Goal: Task Accomplishment & Management: Complete application form

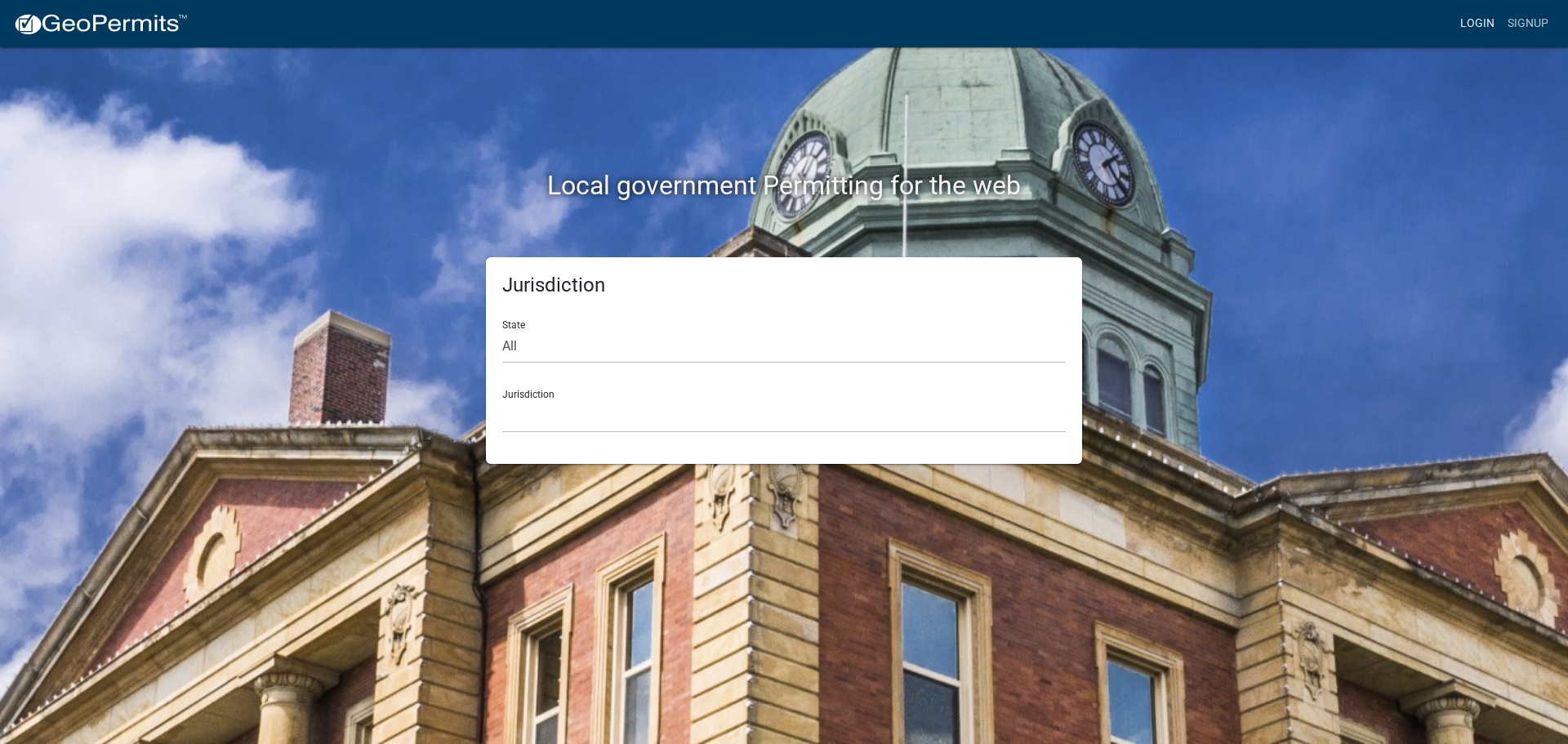
click at [1486, 22] on link "Login" at bounding box center [1477, 23] width 47 height 31
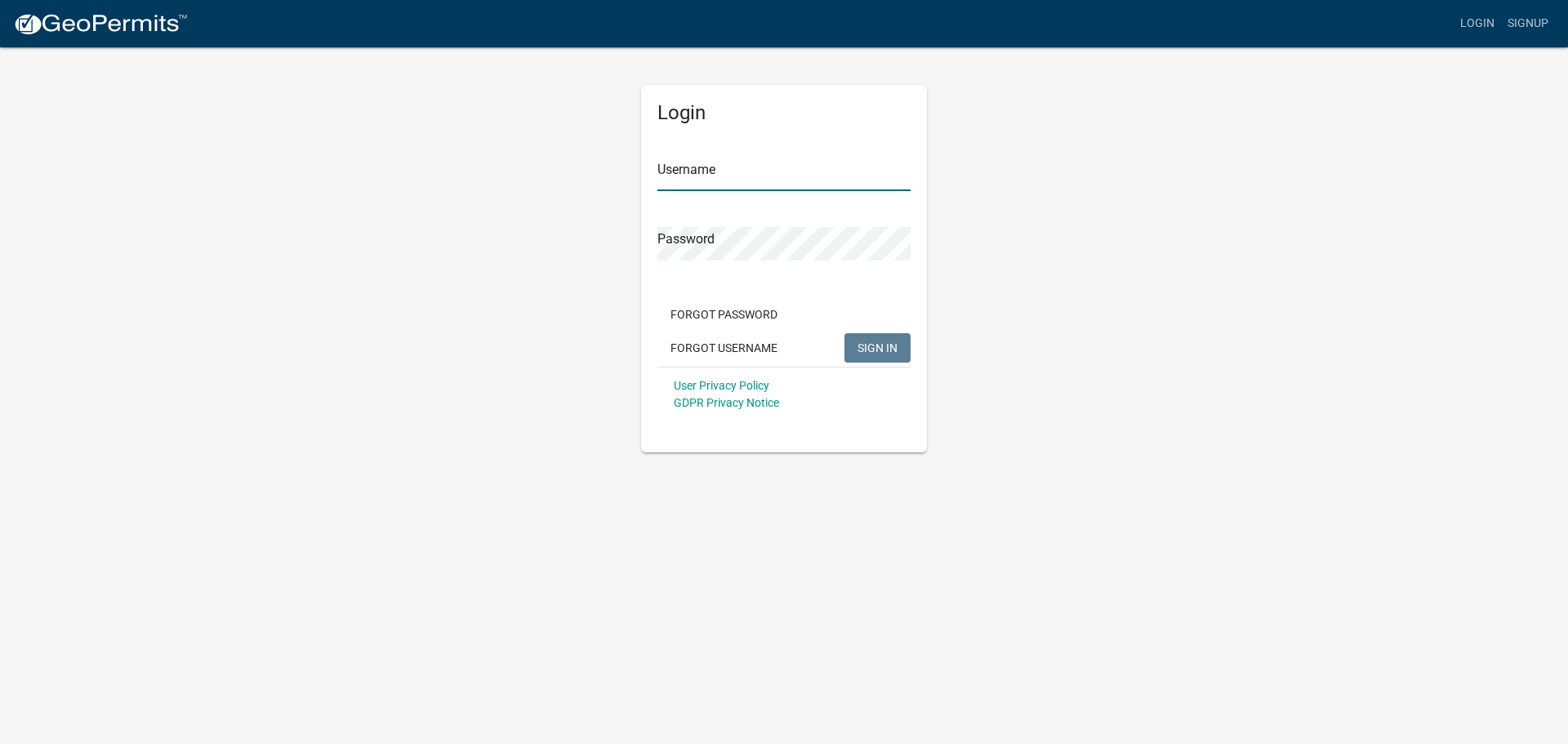
type input "jmkaltenbach"
click at [887, 350] on span "SIGN IN" at bounding box center [878, 347] width 40 height 13
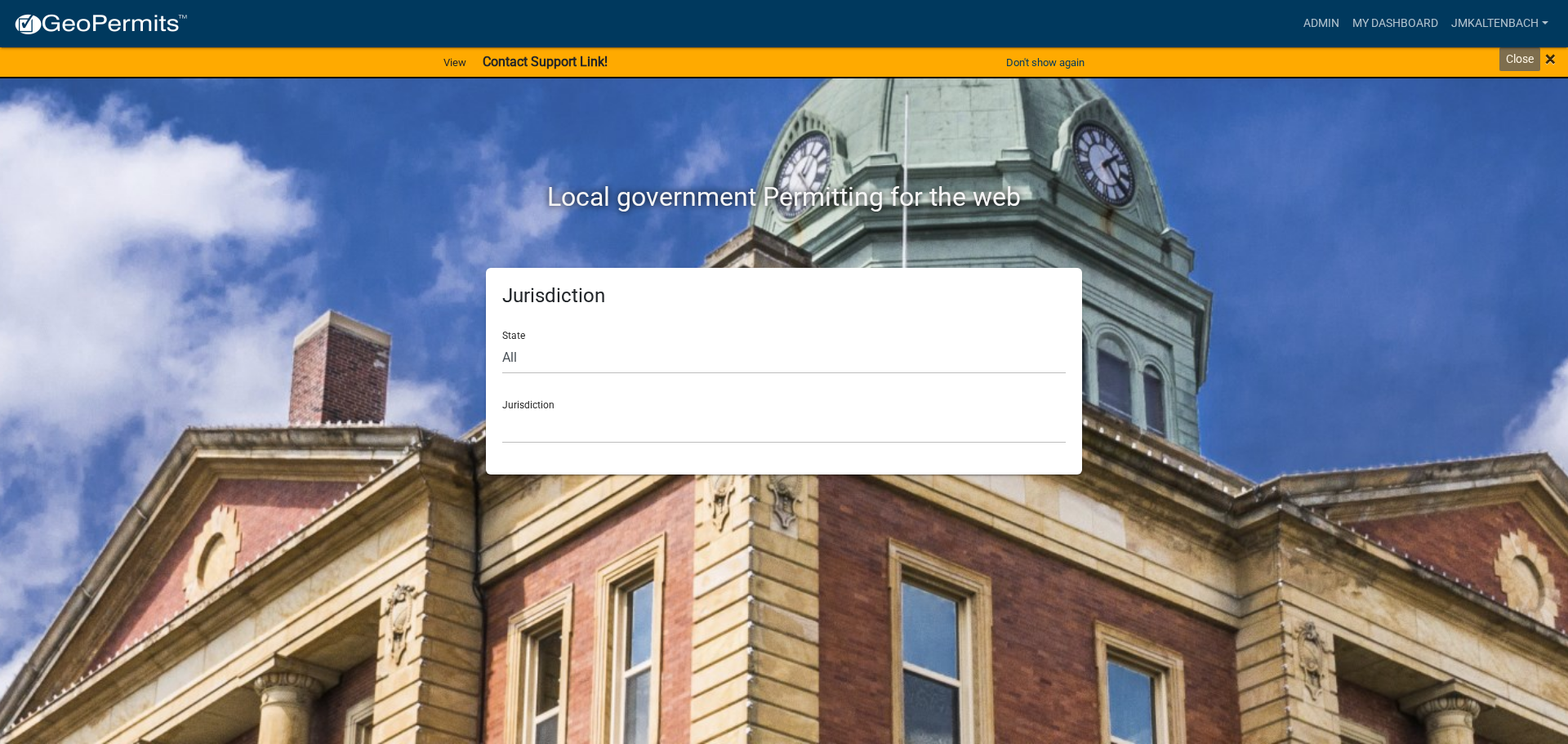
click at [1548, 57] on span "×" at bounding box center [1550, 59] width 11 height 23
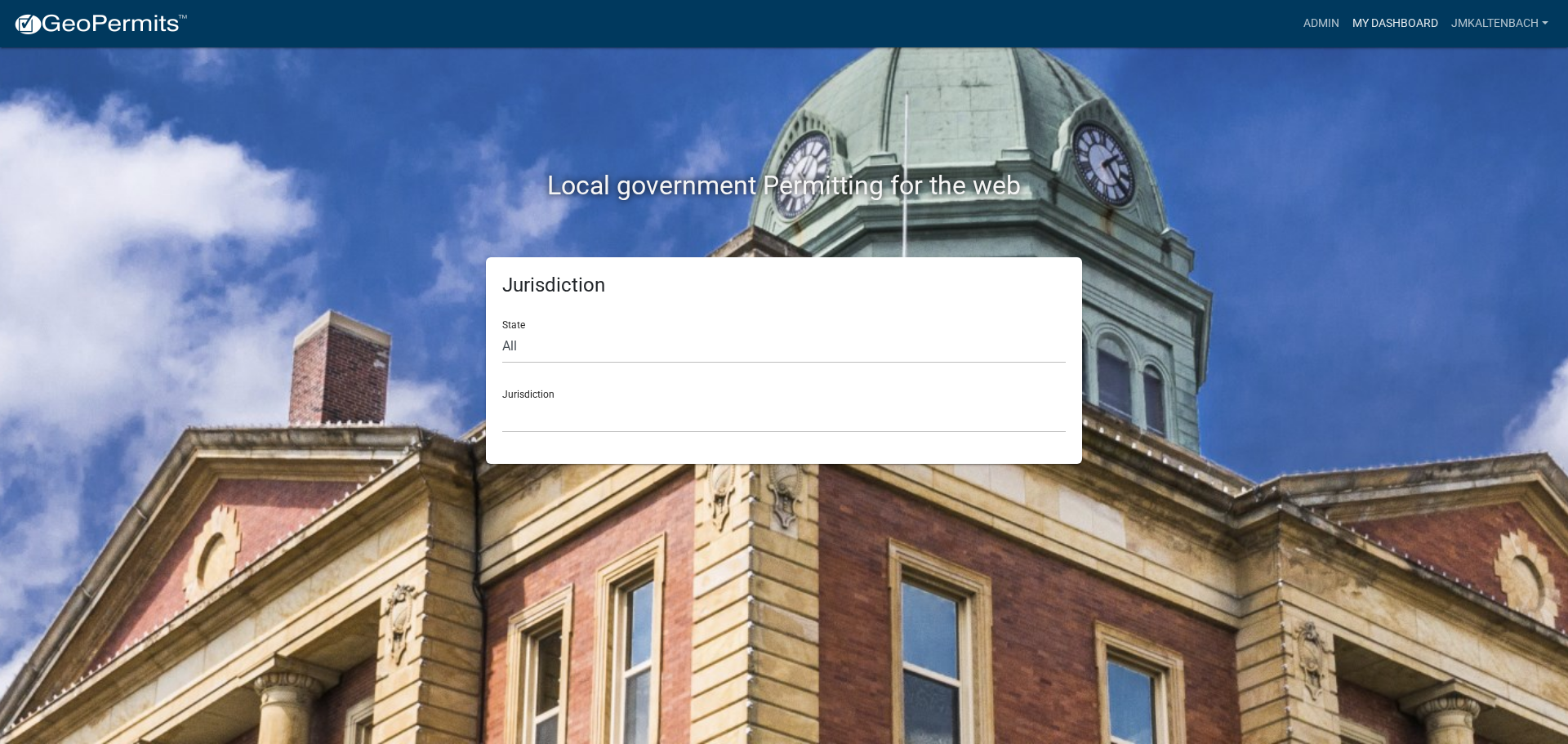
click at [1395, 22] on link "My Dashboard" at bounding box center [1395, 23] width 99 height 31
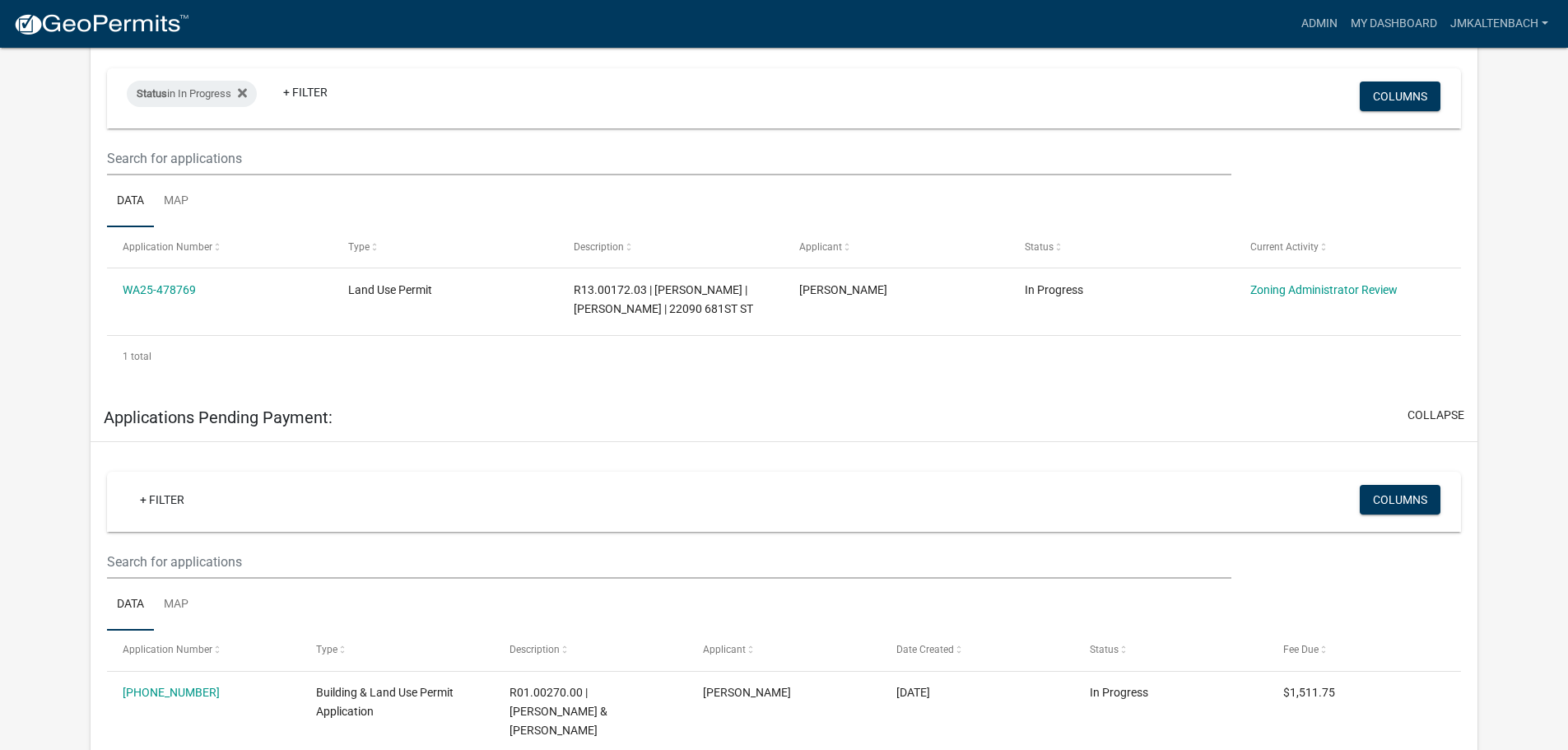
scroll to position [330, 0]
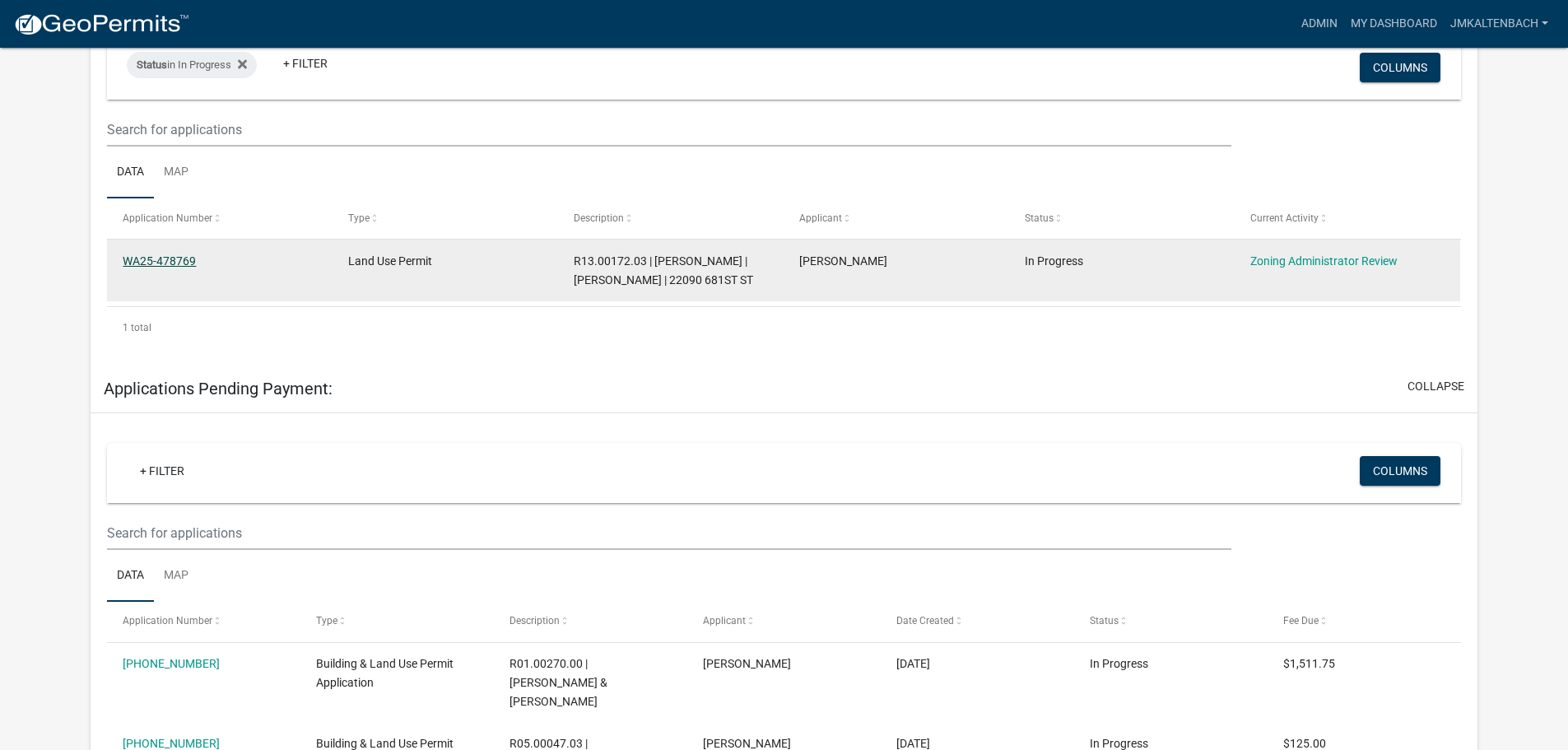
click at [163, 262] on link "WA25-478769" at bounding box center [160, 260] width 74 height 13
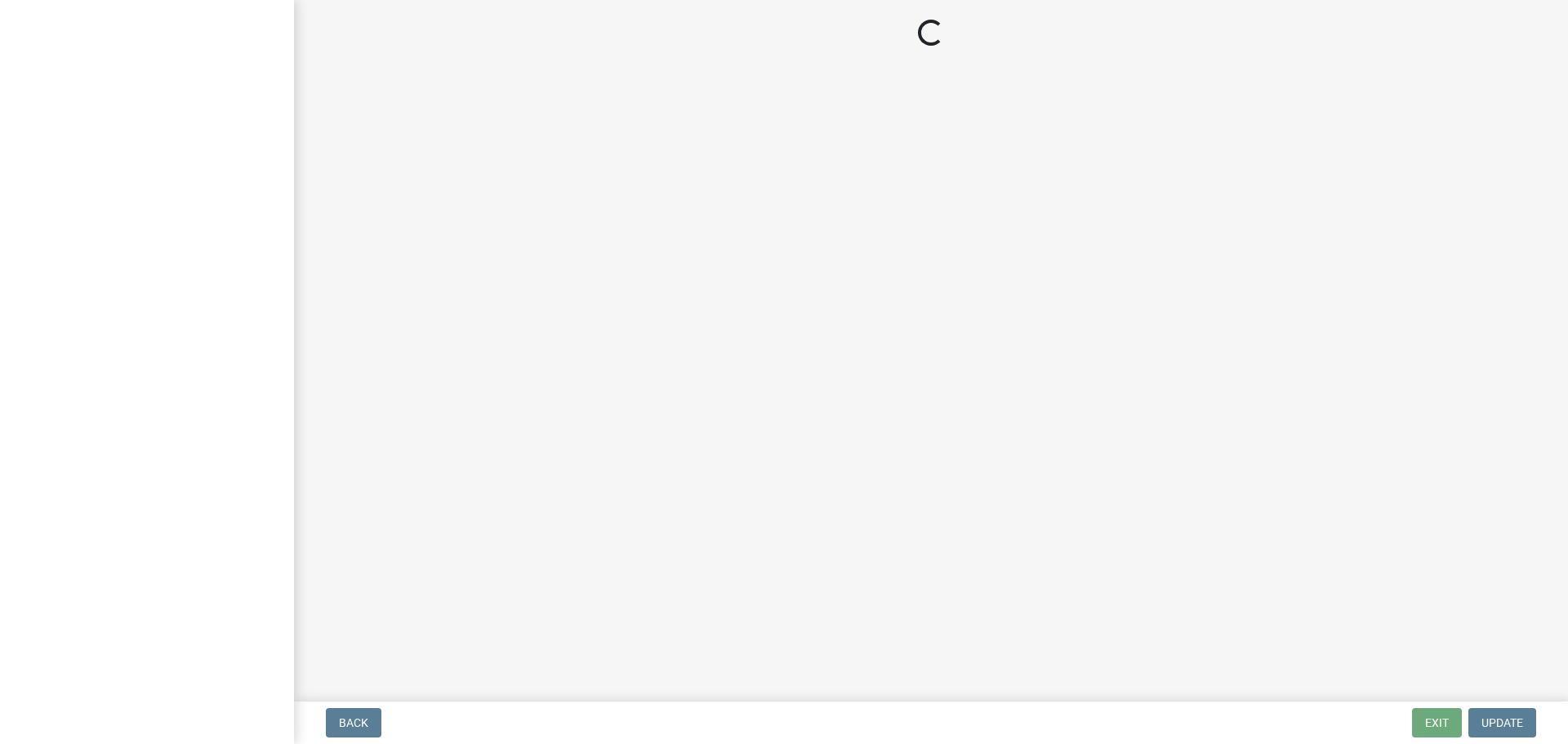
select select "158e95ca-2f03-4e35-a360-4577b5f6cada"
select select "d059022e-a5ac-4c97-929e-83327d877ff8"
select select "80b085f3-192a-4abc-8c91-12c034496e66"
select select "eb942f02-afc3-4074-8c0d-082139c2cbd1"
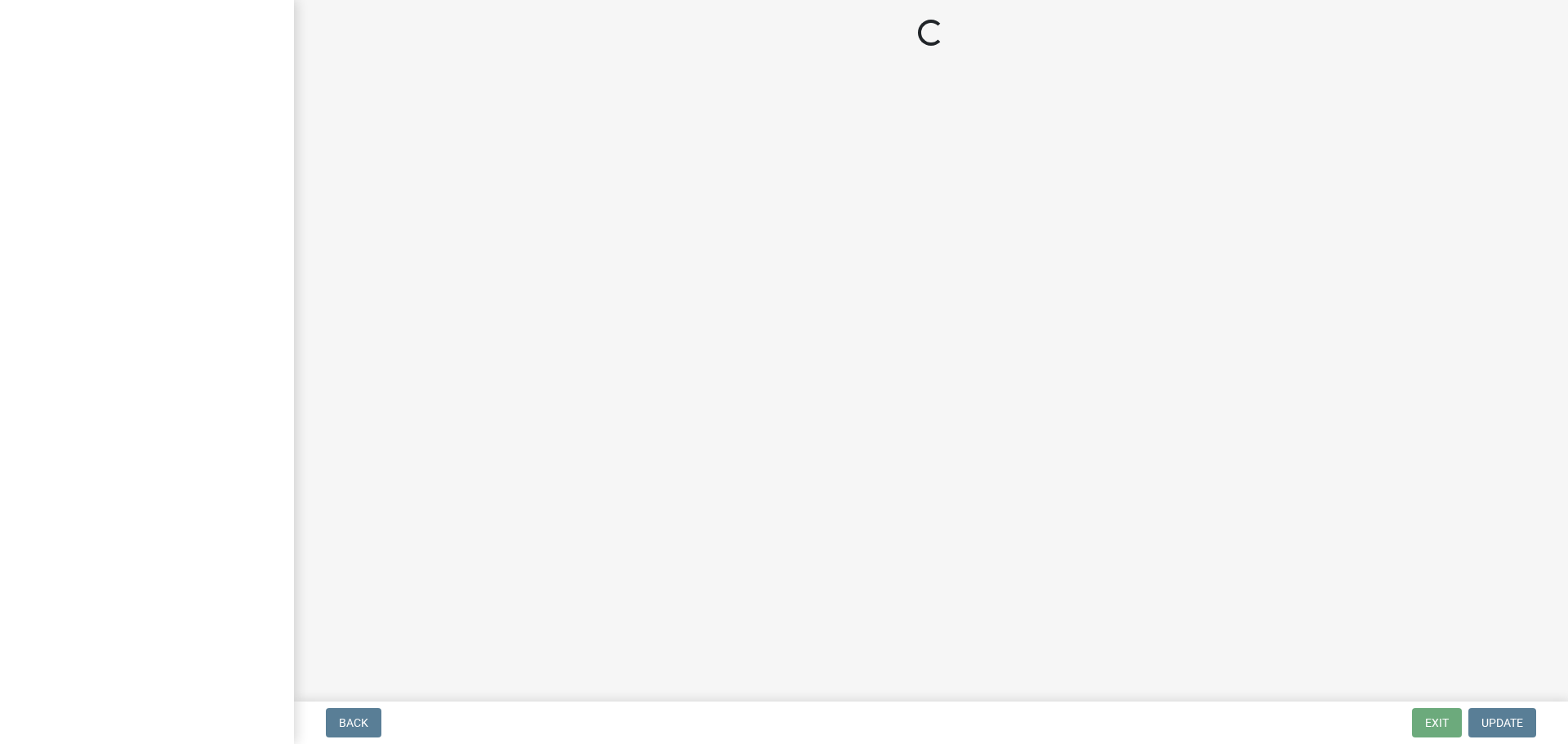
select select "69b43f8e-ae61-4877-9f21-de52480dbf6d"
select select "25a0db15-5ac0-4257-ad29-a9a59027c92a"
select select "5c9acab2-dbc0-46e6-89df-cb1a51d060a2"
select select "859a0218-cc0d-40d5-bae5-c23d2a518598"
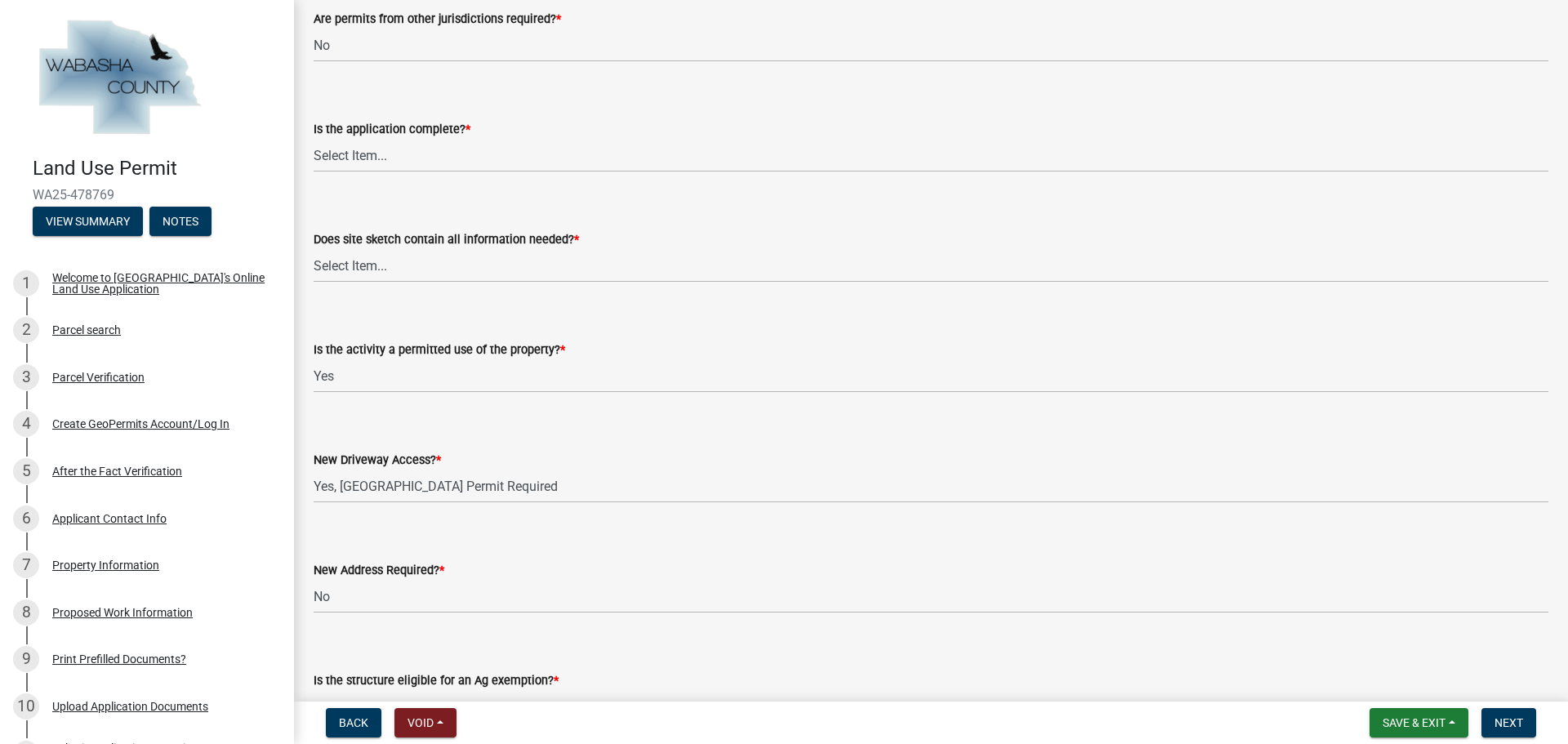
scroll to position [327, 0]
click at [434, 262] on select "Select Item... Yes No Site sketch required, but not submitted Not applicable" at bounding box center [931, 266] width 1235 height 34
click at [314, 249] on select "Select Item... Yes No Site sketch required, but not submitted Not applicable" at bounding box center [931, 266] width 1235 height 34
select select "a39db8d0-b77e-480b-b9d5-ef2be82f9f48"
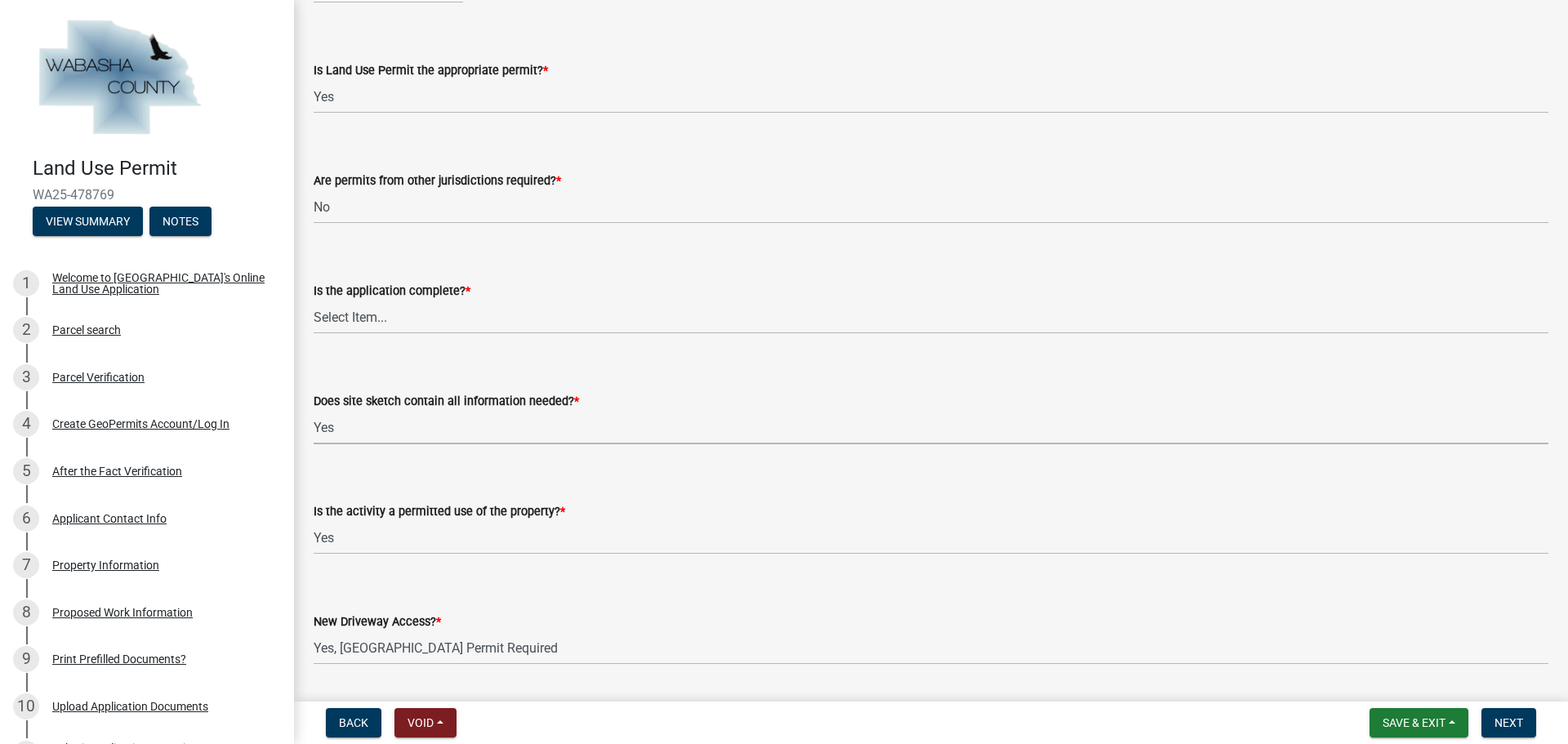
scroll to position [163, 0]
click at [425, 319] on select "Select Item... Application is complete Application is NOT complete" at bounding box center [931, 318] width 1235 height 34
click at [314, 301] on select "Select Item... Application is complete Application is NOT complete" at bounding box center [931, 318] width 1235 height 34
select select "671d8369-c3c7-4be6-b584-db08b9e94e67"
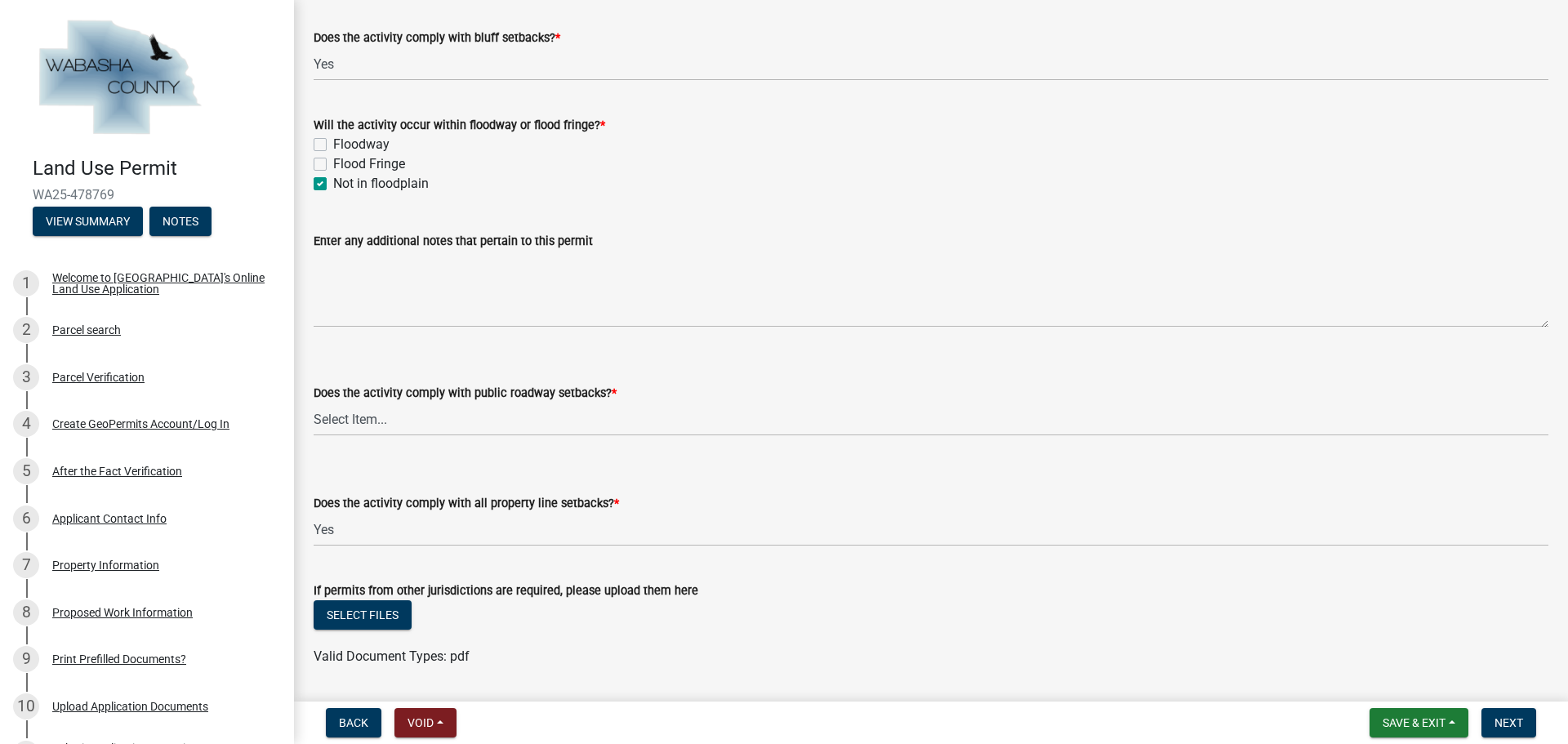
scroll to position [1388, 0]
click at [415, 416] on select "Select Item... Yes No, Proposed activity occurs within roadway setback" at bounding box center [931, 419] width 1235 height 34
click at [314, 402] on select "Select Item... Yes No, Proposed activity occurs within roadway setback" at bounding box center [931, 419] width 1235 height 34
select select "859a0218-cc0d-40d5-bae5-c23d2a518598"
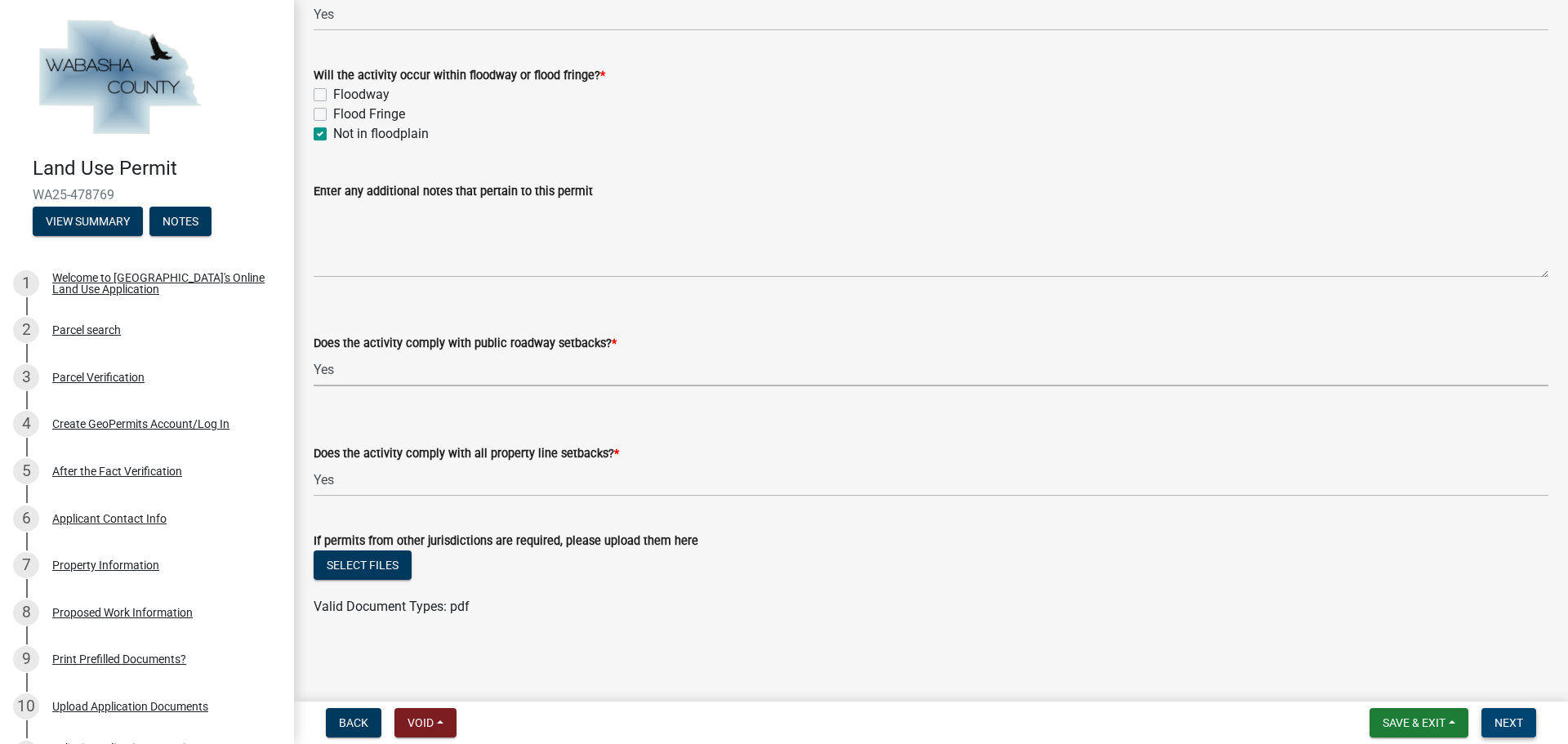
click at [1512, 729] on span "Next" at bounding box center [1509, 723] width 29 height 13
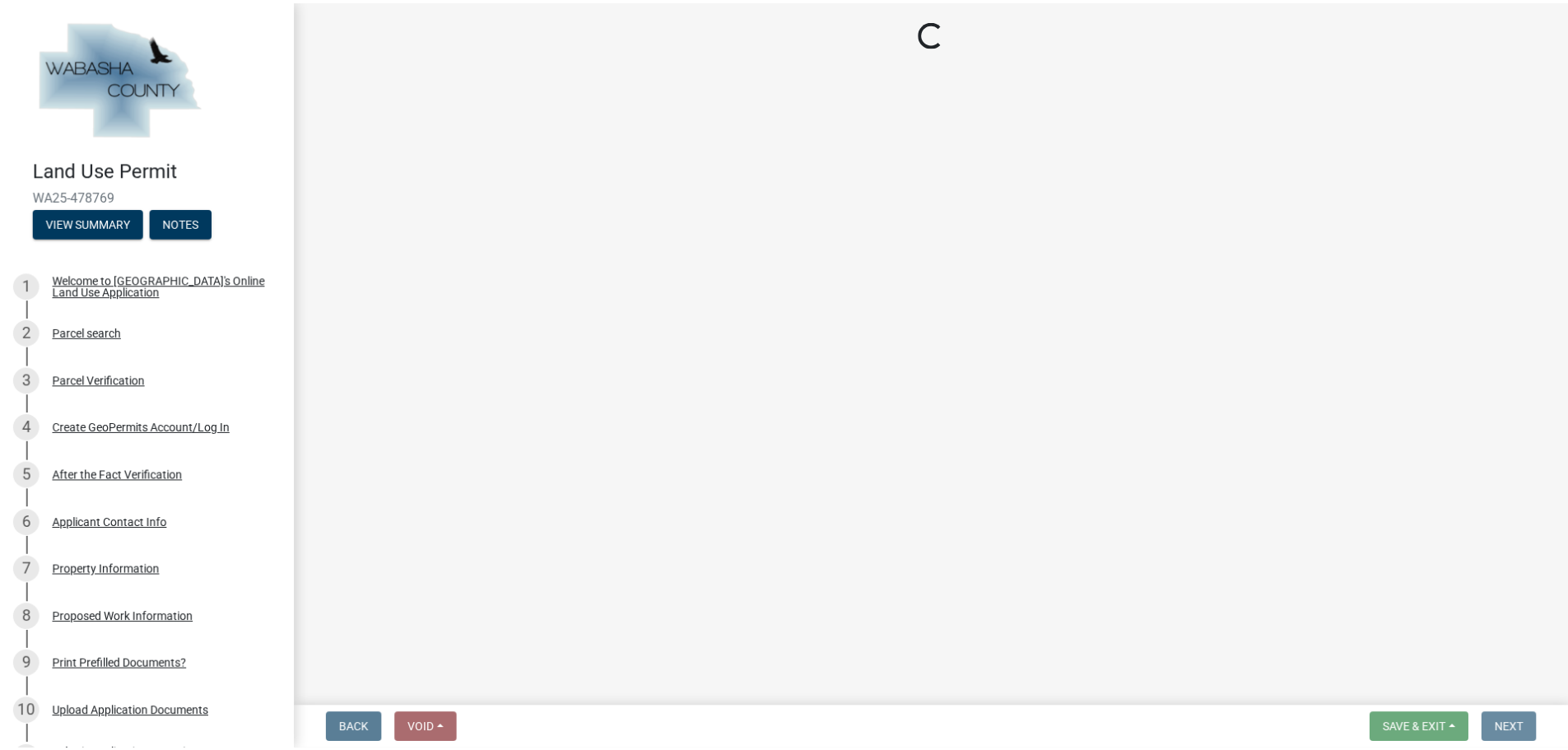
scroll to position [0, 0]
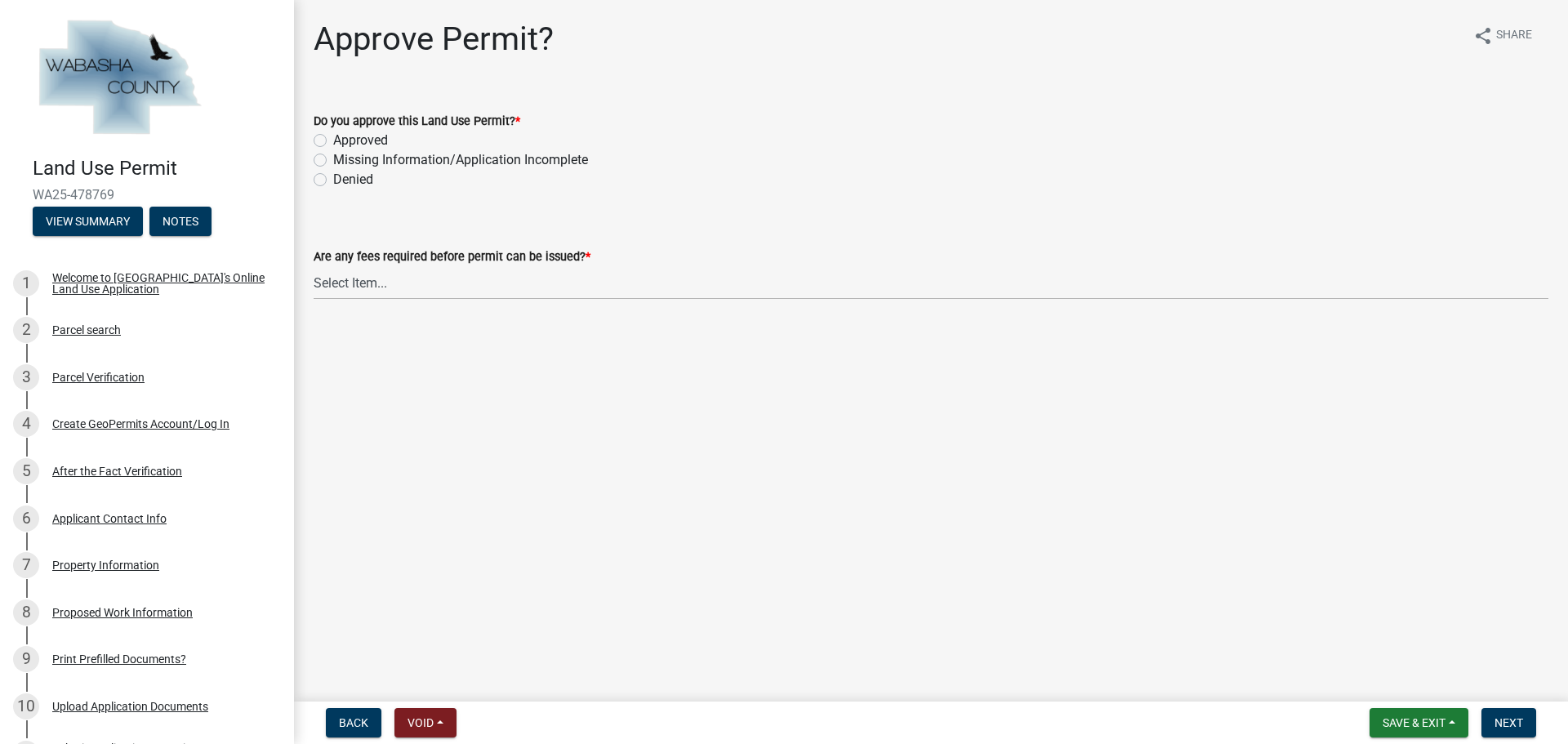
click at [333, 136] on label "Approved" at bounding box center [360, 141] width 54 height 20
click at [333, 136] on input "Approved" at bounding box center [339, 136] width 11 height 11
radio input "true"
click at [402, 282] on select "Select Item... No fees for this Land Use Permit Yes, fees due for Land Use Perm…" at bounding box center [931, 283] width 1235 height 34
click at [314, 266] on select "Select Item... No fees for this Land Use Permit Yes, fees due for Land Use Perm…" at bounding box center [931, 283] width 1235 height 34
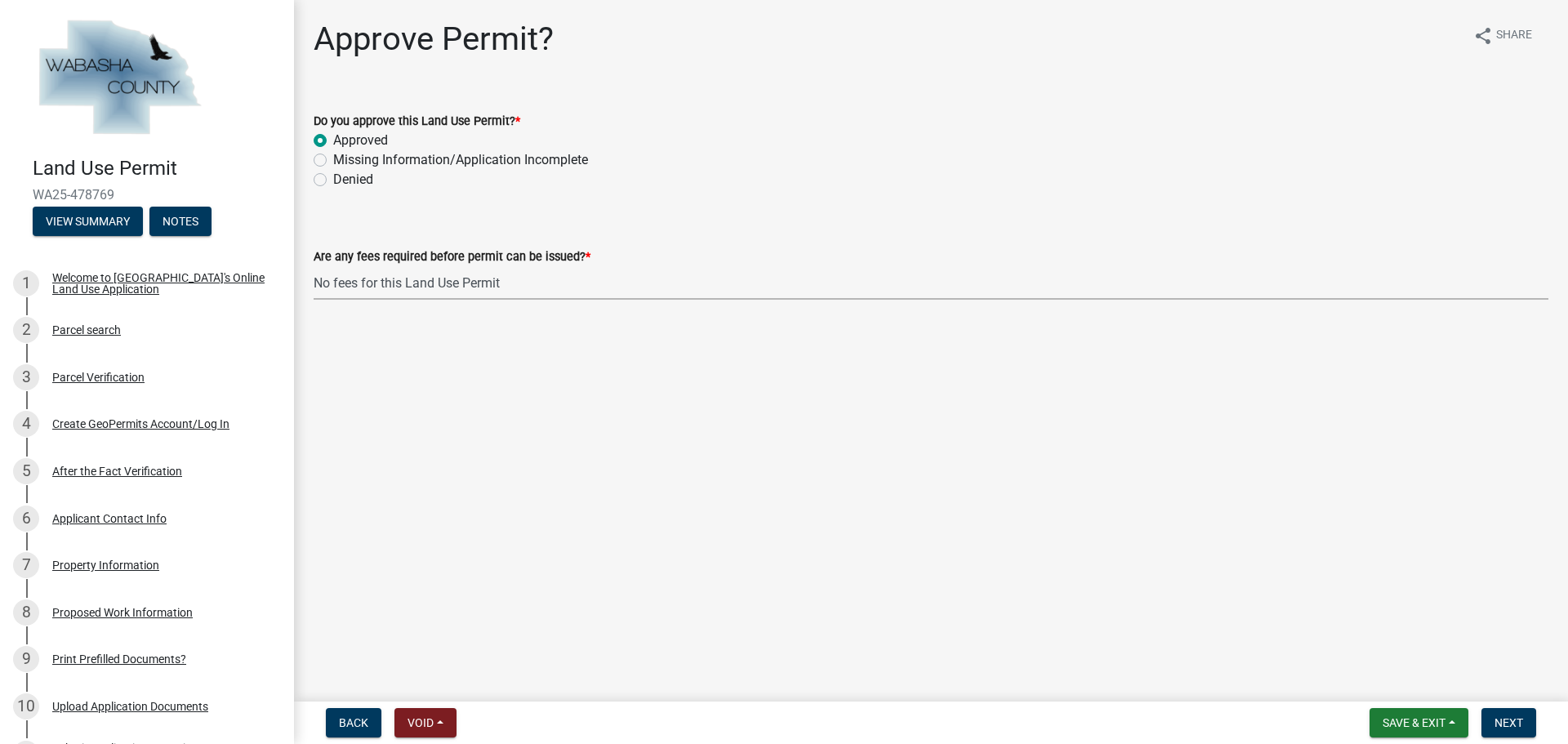
select select "a5f4806e-808f-4607-bc03-5b7f4a00c9d0"
click at [1510, 724] on span "Next" at bounding box center [1509, 723] width 29 height 13
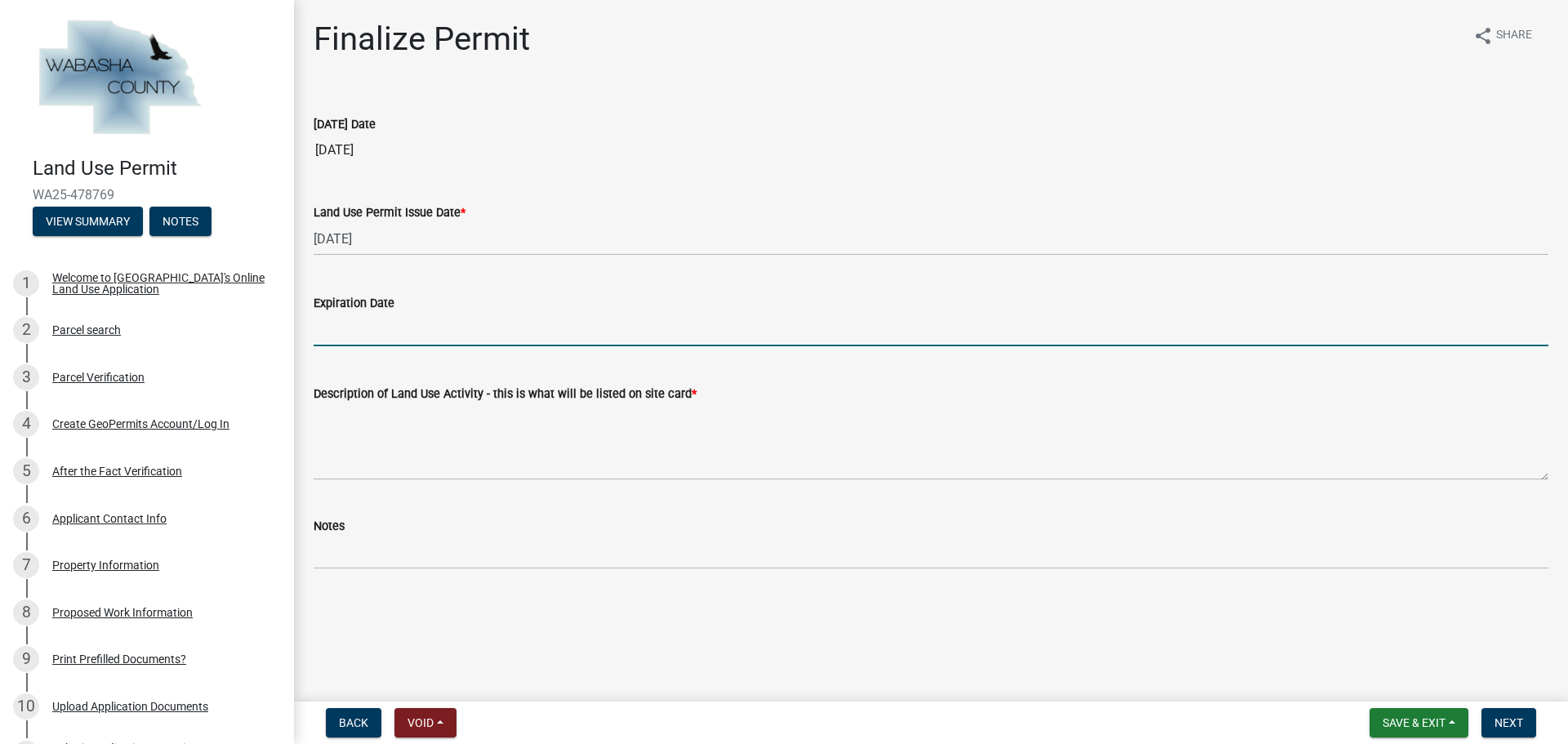
click at [408, 333] on input "Expiration Date" at bounding box center [931, 330] width 1235 height 34
type input "[DATE]"
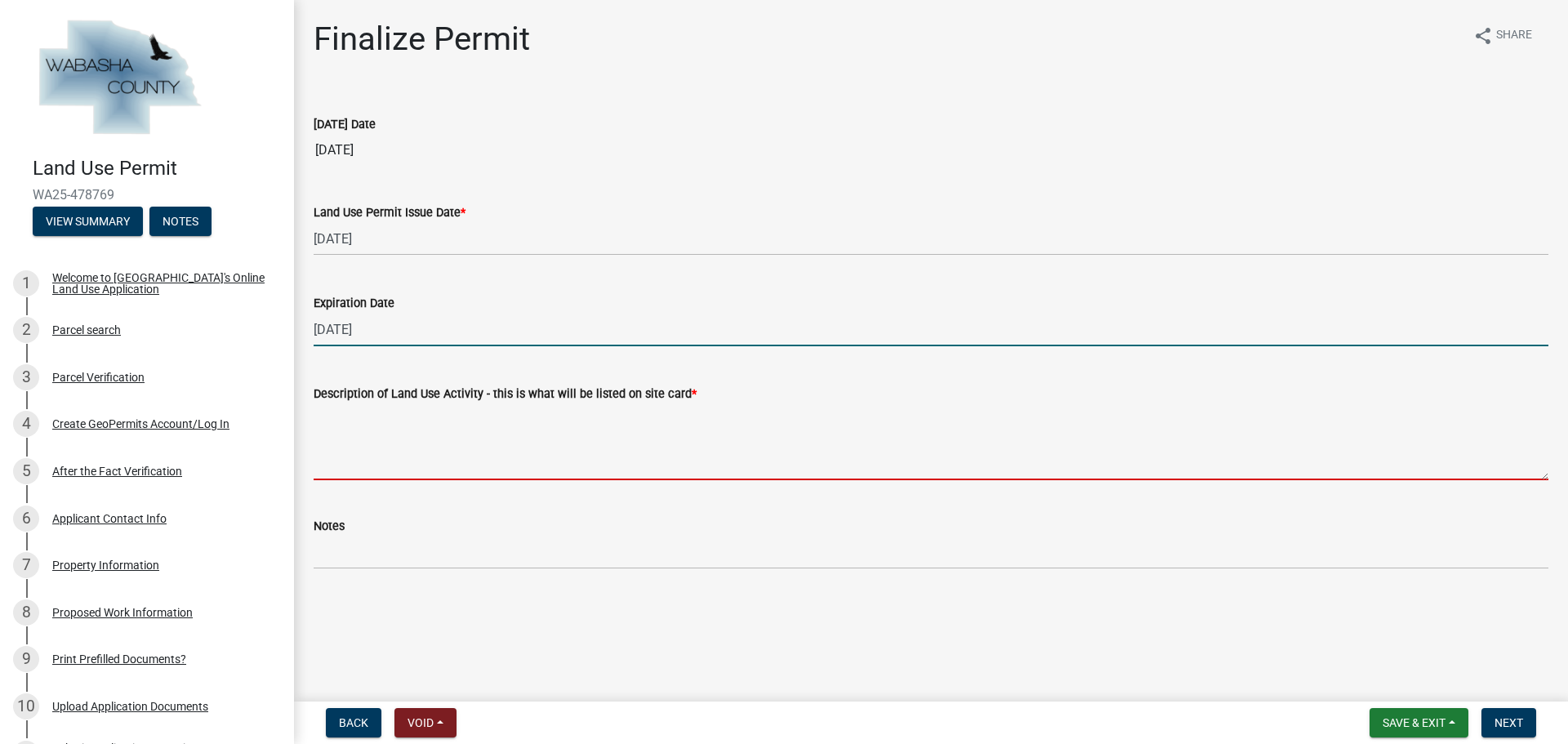
click at [441, 442] on textarea "Description of Land Use Activity - this is what will be listed on site card *" at bounding box center [931, 442] width 1235 height 77
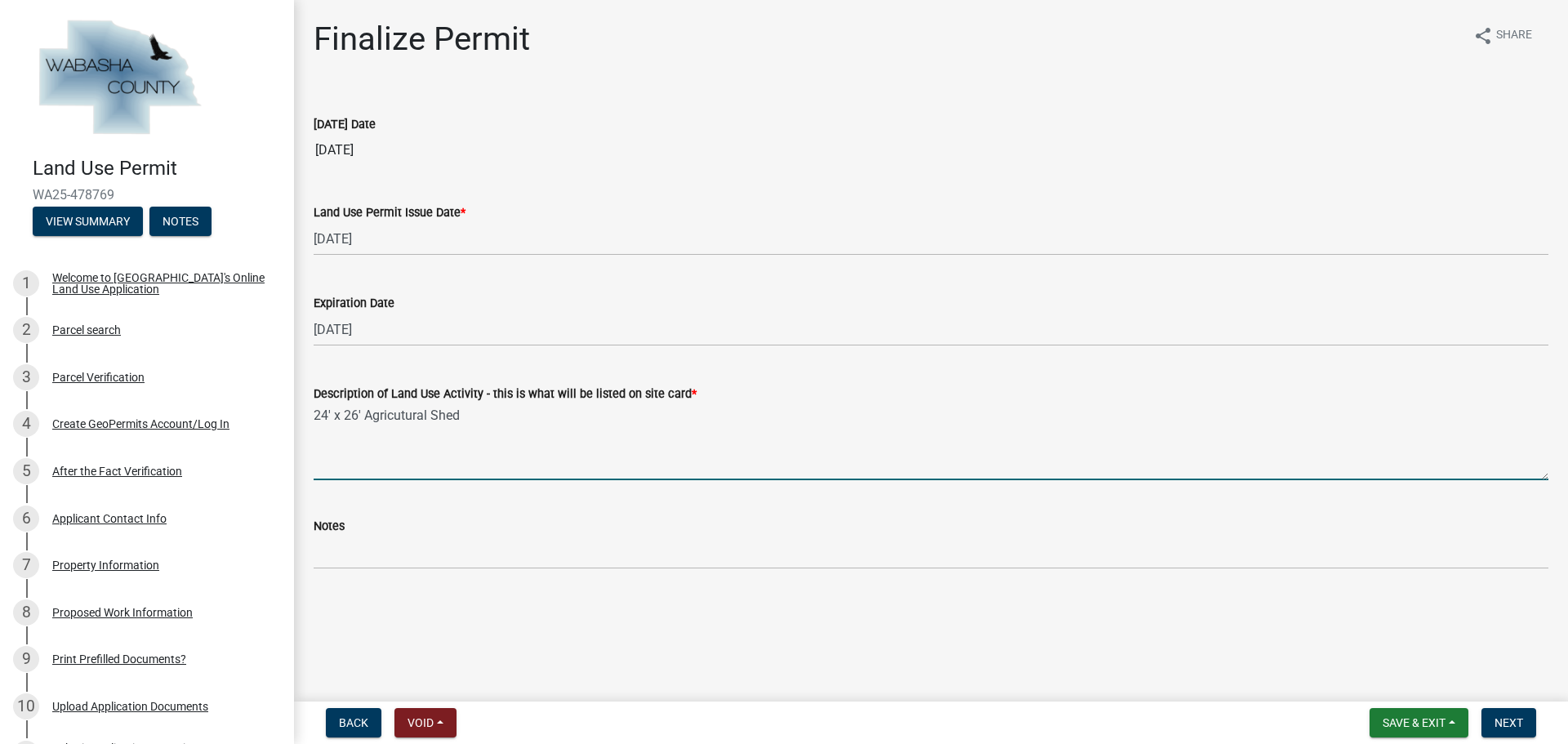
click at [388, 416] on textarea "24' x 26' Agricutural Shed" at bounding box center [931, 442] width 1235 height 77
click at [494, 420] on textarea "24' x 26' Agricultural Shed" at bounding box center [931, 442] width 1235 height 77
type textarea "24' x 26' Agricultural Shed"
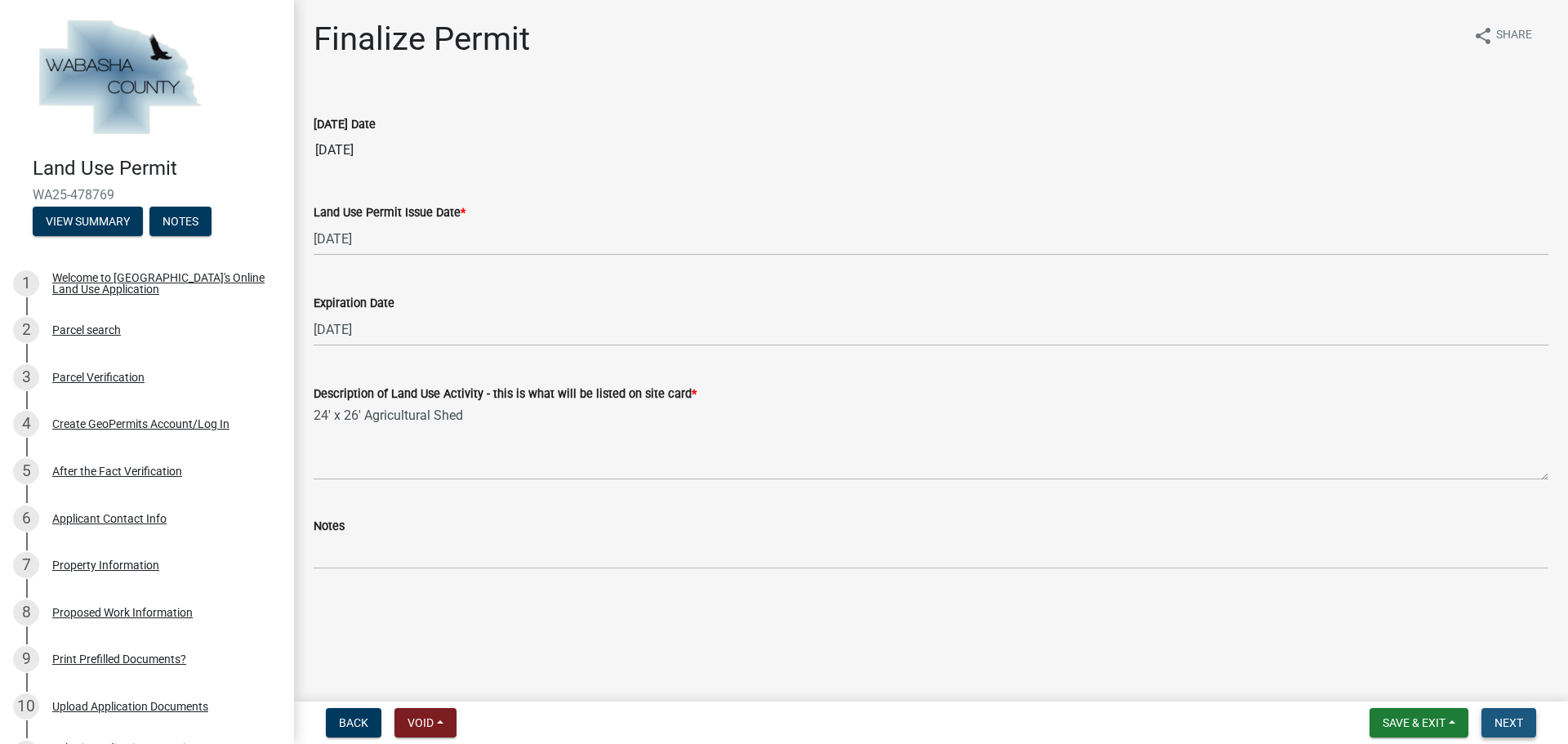
click at [1521, 722] on span "Next" at bounding box center [1509, 723] width 29 height 13
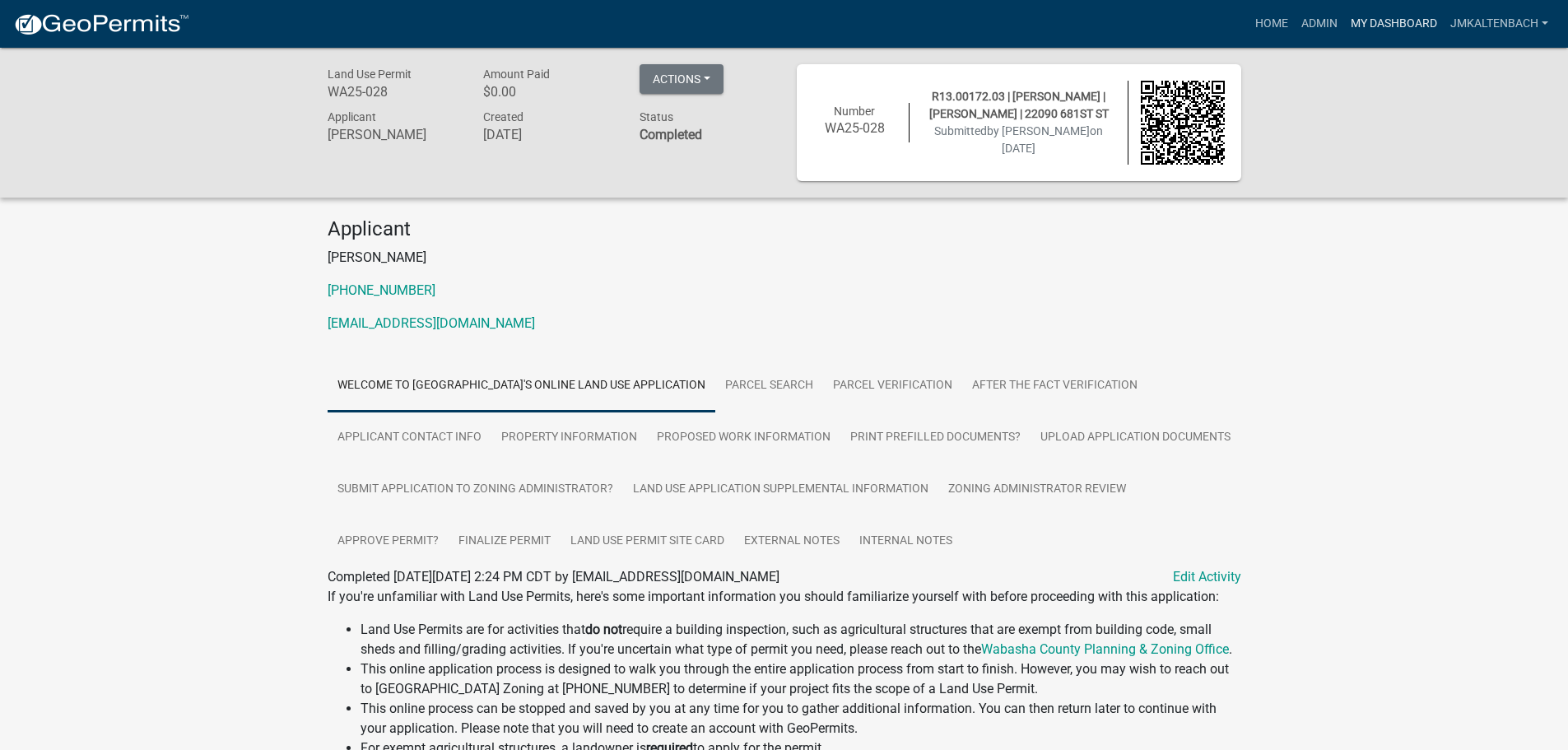
click at [1396, 28] on link "My Dashboard" at bounding box center [1394, 23] width 100 height 31
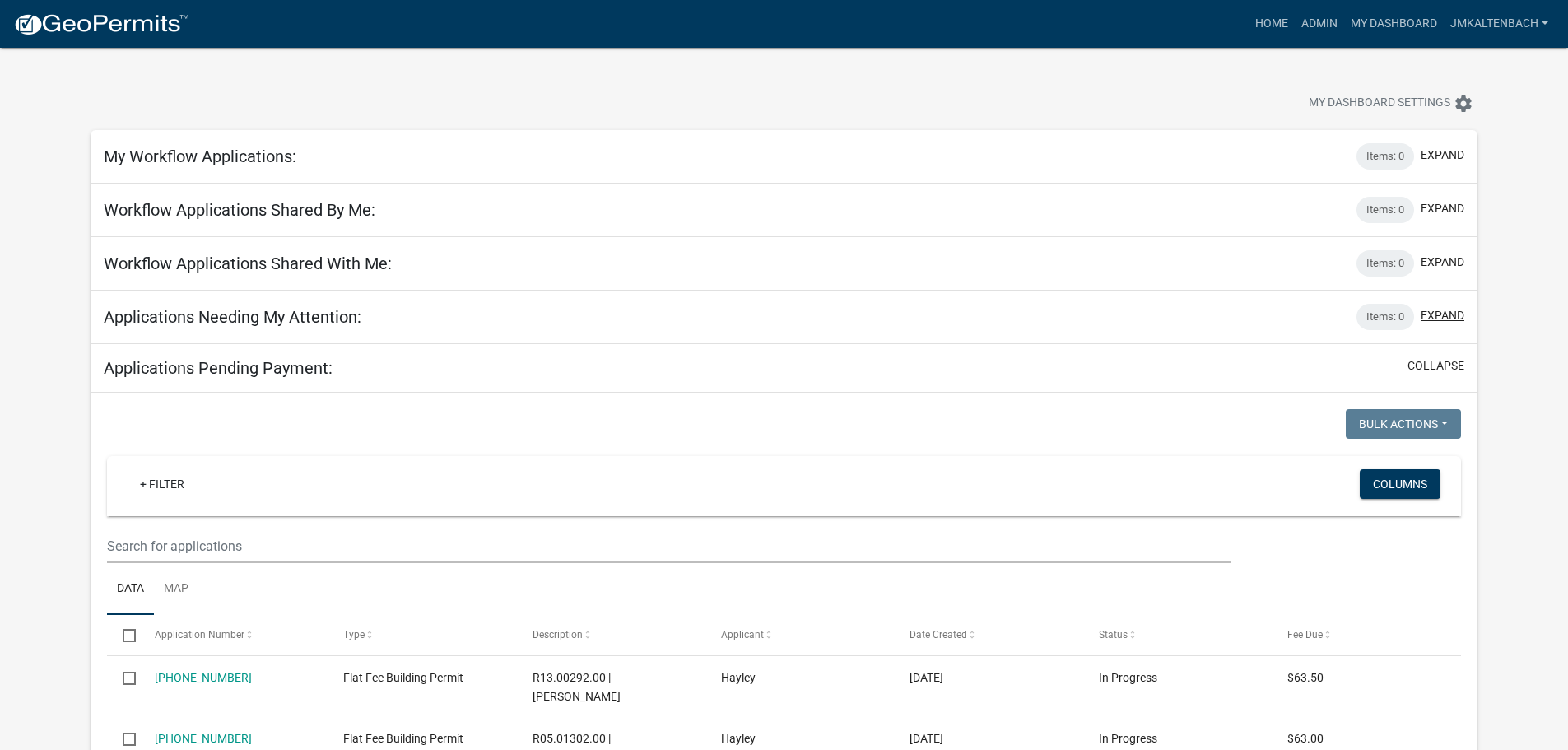
click at [1454, 312] on button "expand" at bounding box center [1442, 315] width 44 height 17
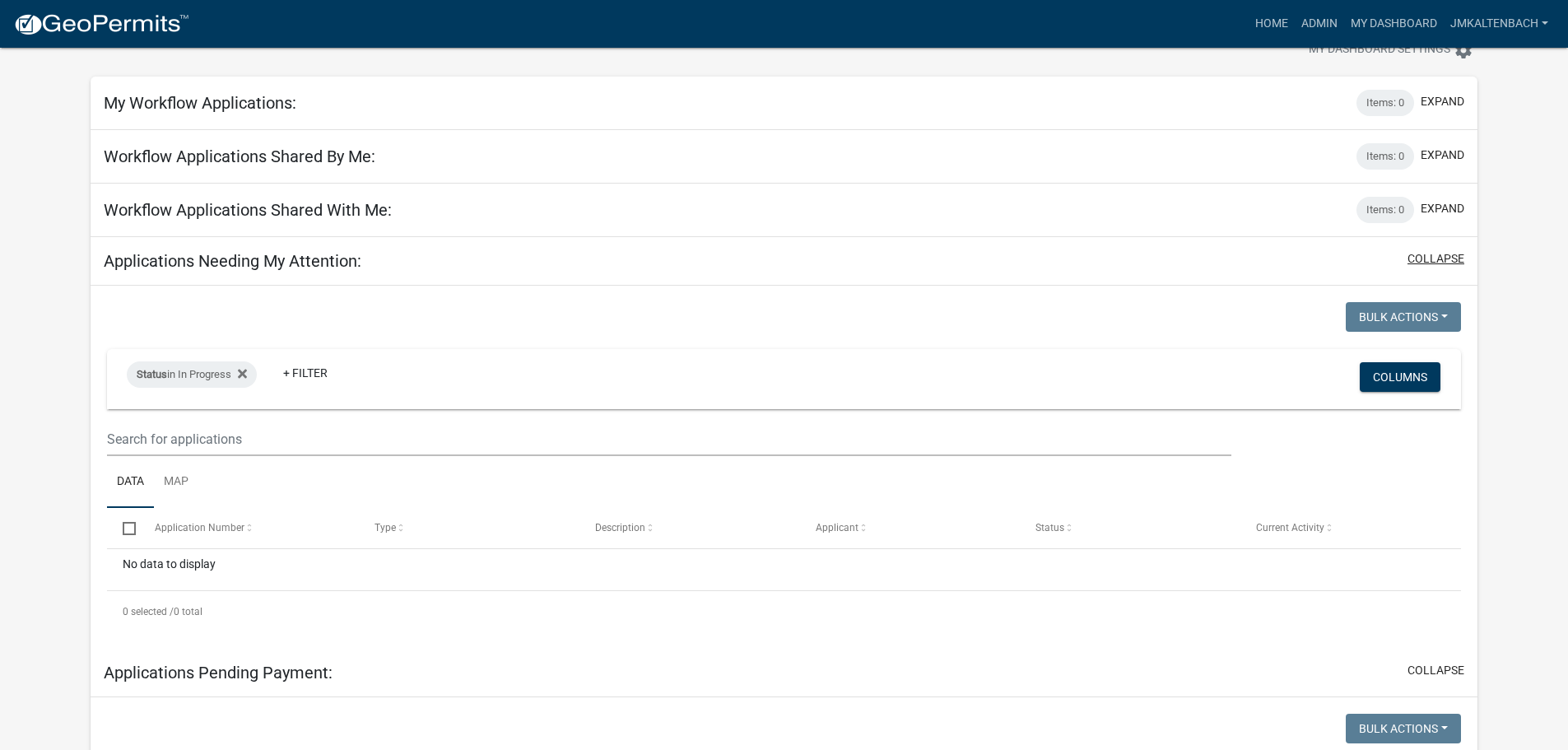
scroll to position [83, 0]
